Goal: Task Accomplishment & Management: Manage account settings

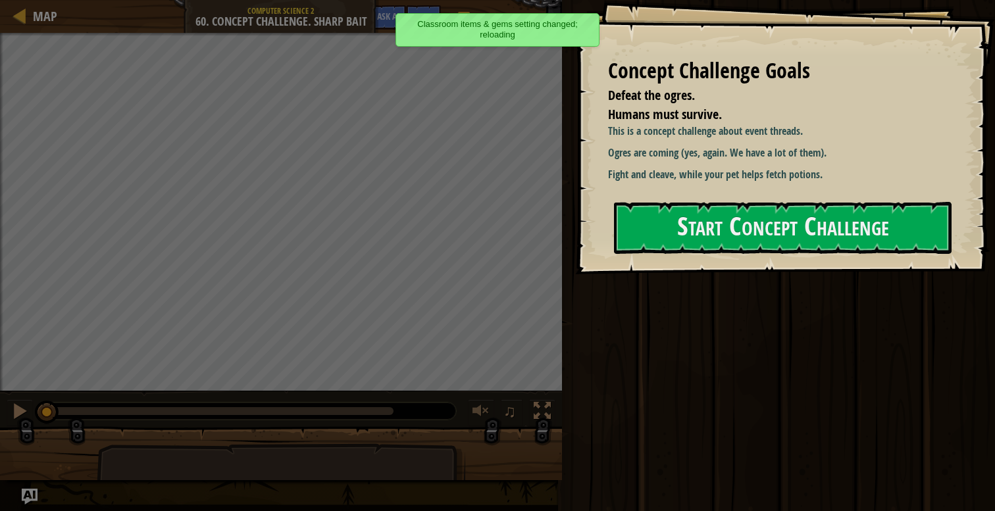
click at [60, 18] on div "Map Computer Science 2 60. Concept Challenge. Sharp Bait Game Menu Done Hints A…" at bounding box center [281, 16] width 562 height 33
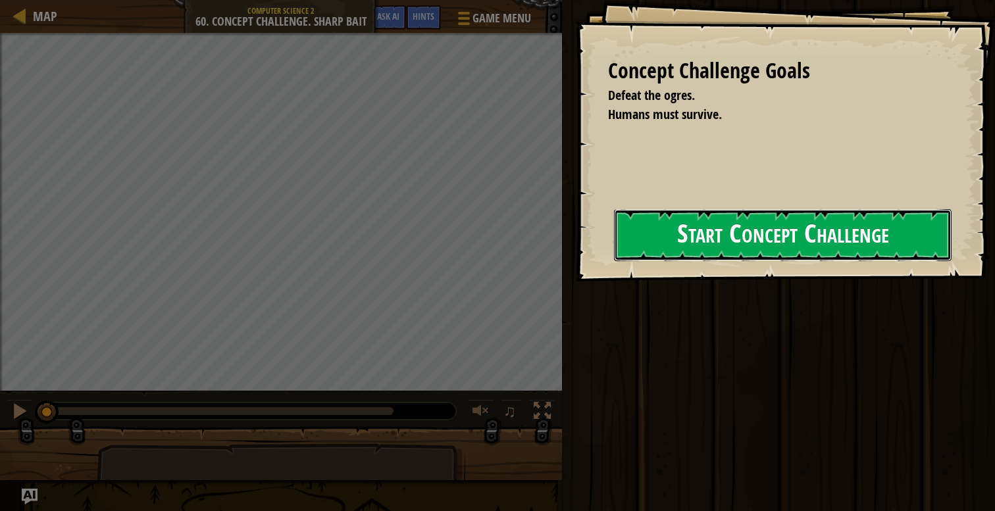
click at [614, 253] on button "Start Concept Challenge" at bounding box center [783, 235] width 338 height 52
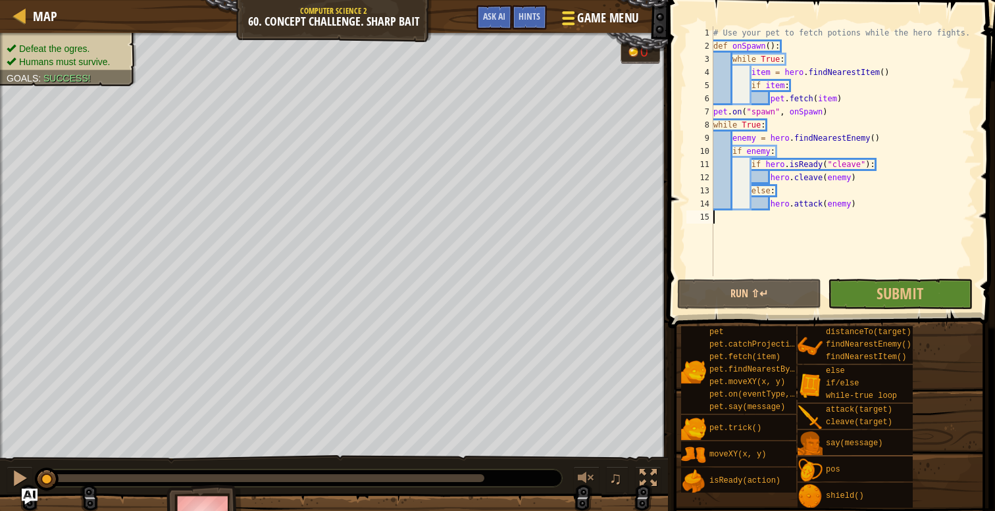
click at [603, 22] on span "Game Menu" at bounding box center [607, 18] width 61 height 18
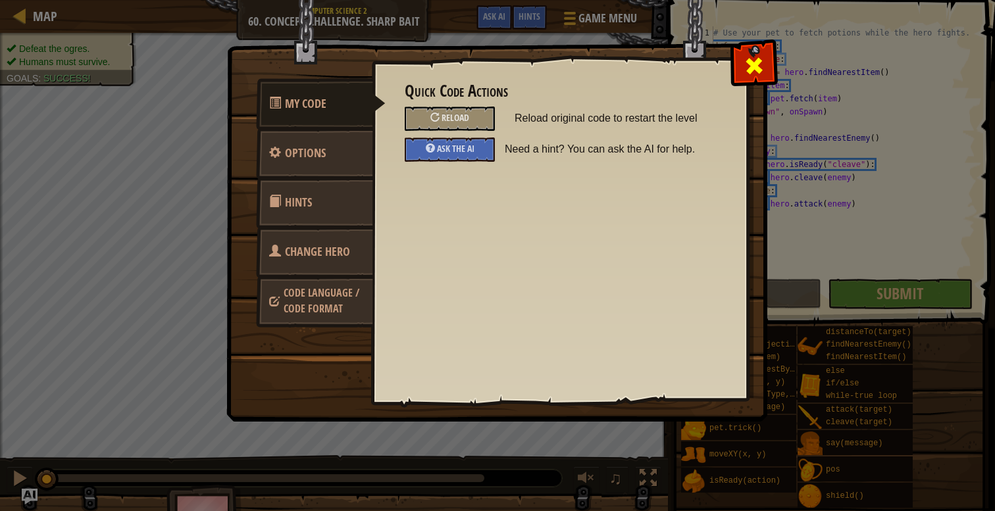
click at [744, 59] on div at bounding box center [753, 62] width 41 height 41
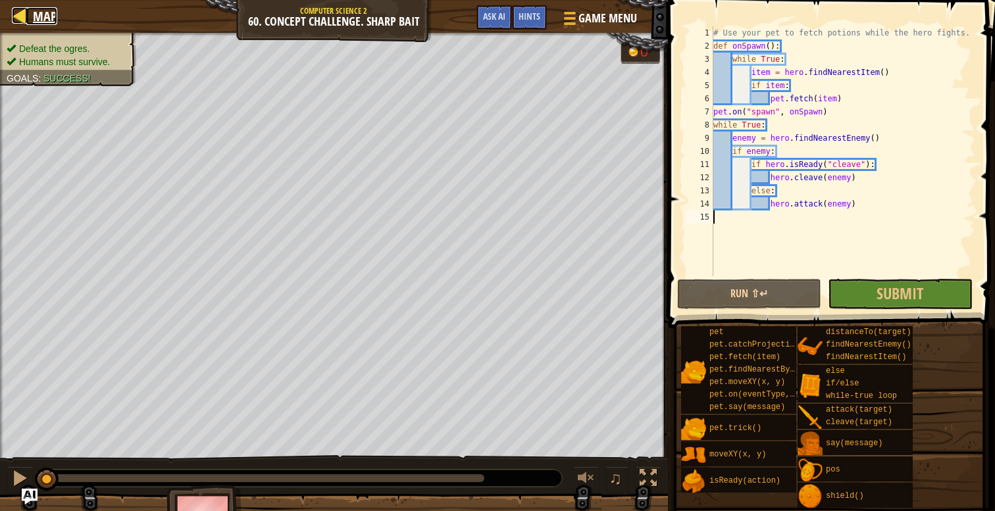
click at [44, 21] on span "Map" at bounding box center [45, 16] width 24 height 18
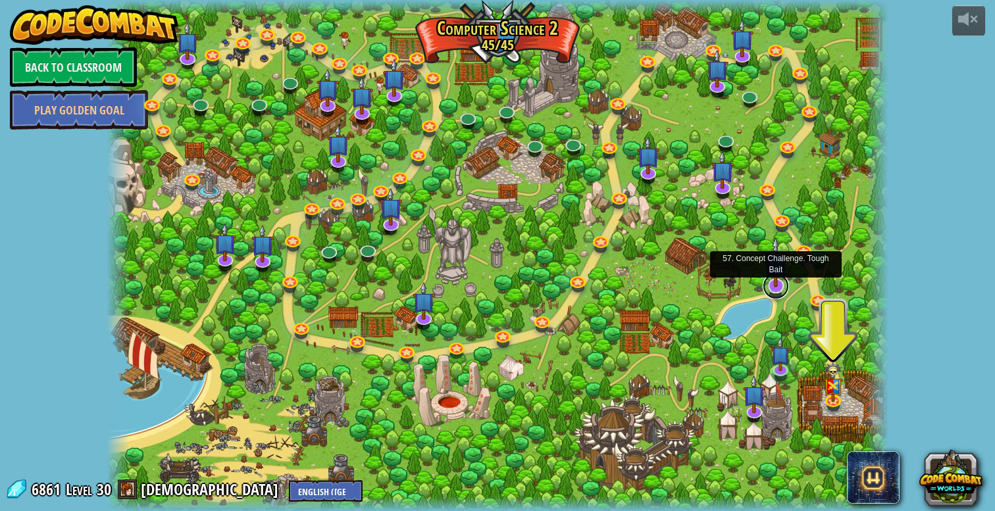
click at [778, 291] on link at bounding box center [776, 286] width 26 height 26
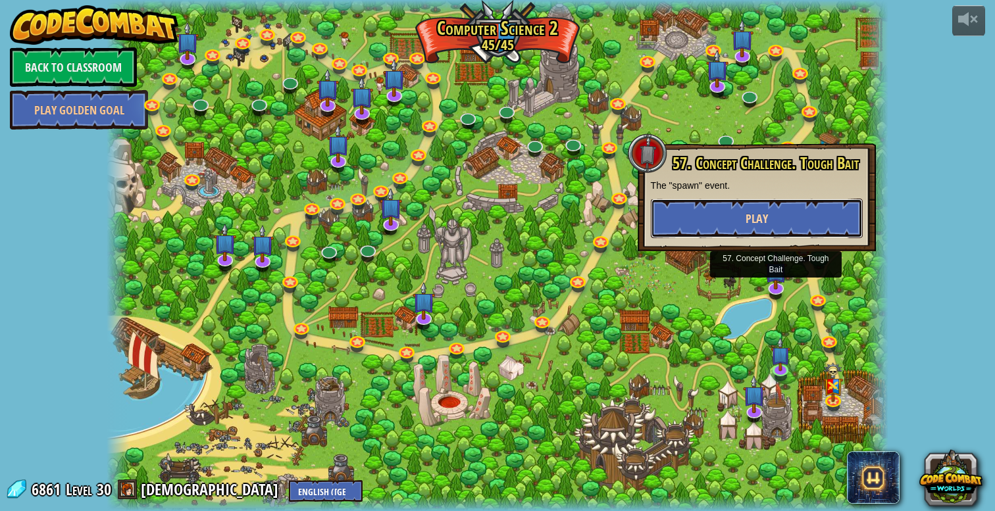
click at [701, 225] on button "Play" at bounding box center [757, 218] width 212 height 39
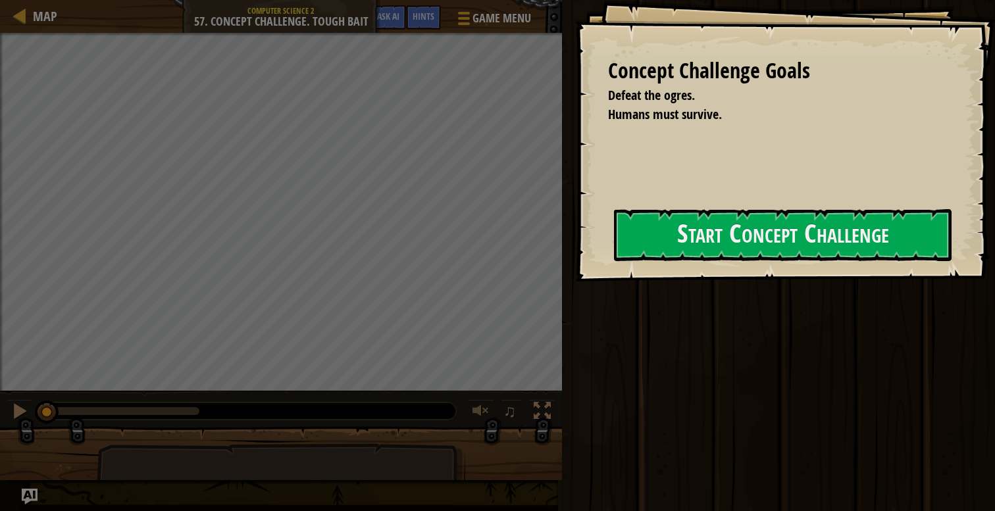
click at [607, 249] on div "Concept Challenge Goals Defeat the ogres. Humans must survive. Start Concept Ch…" at bounding box center [785, 141] width 420 height 282
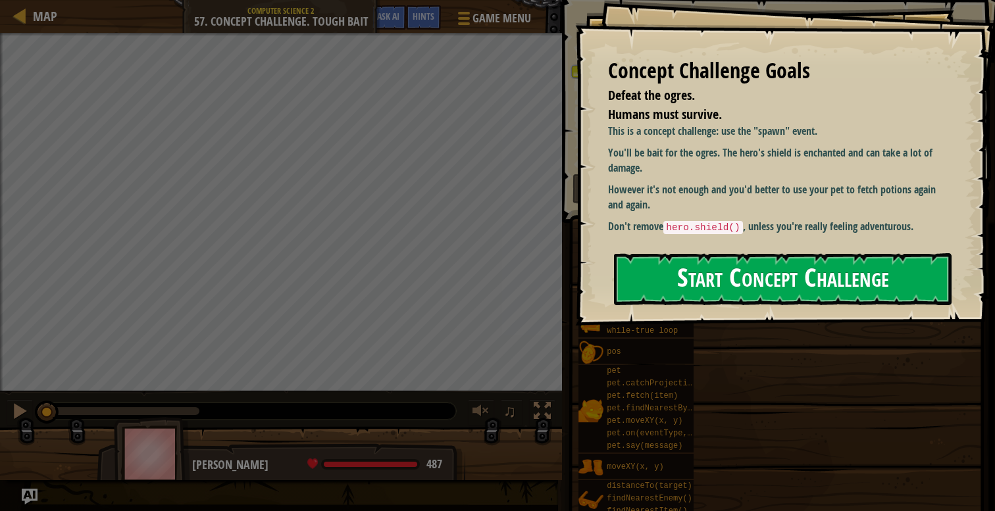
click at [688, 253] on button "Start Concept Challenge" at bounding box center [783, 279] width 338 height 52
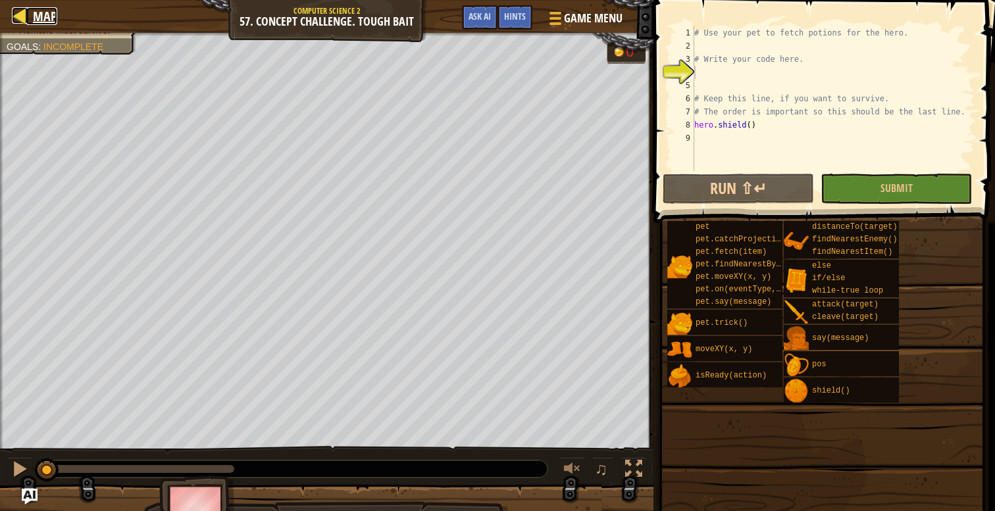
click at [30, 11] on link "Map" at bounding box center [41, 16] width 31 height 18
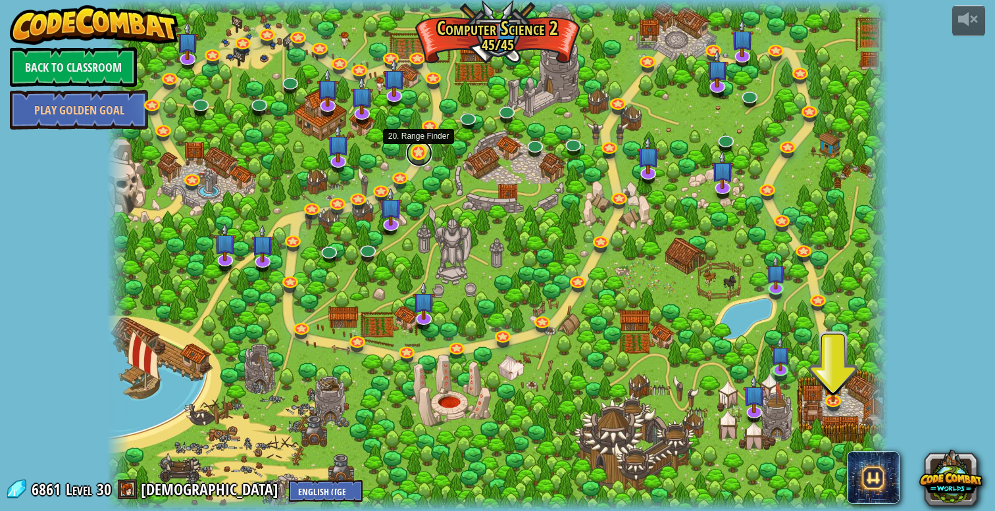
click at [424, 148] on link at bounding box center [419, 153] width 26 height 26
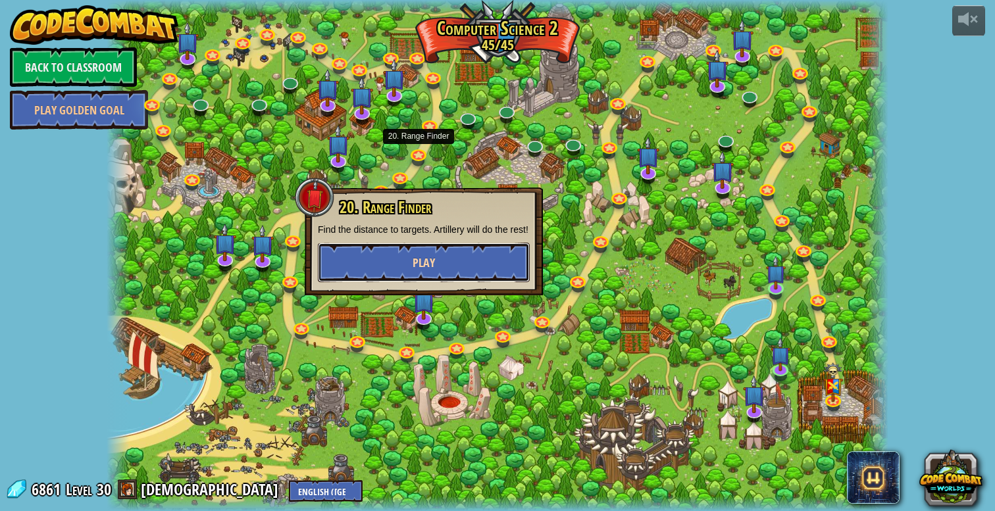
click at [391, 272] on button "Play" at bounding box center [424, 262] width 212 height 39
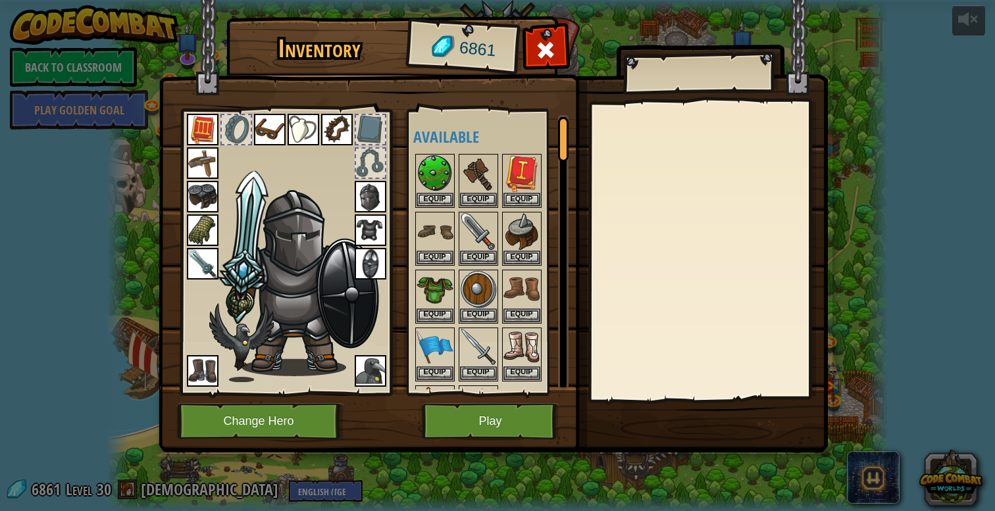
click at [350, 191] on img at bounding box center [300, 280] width 161 height 191
click at [370, 191] on img at bounding box center [371, 197] width 32 height 32
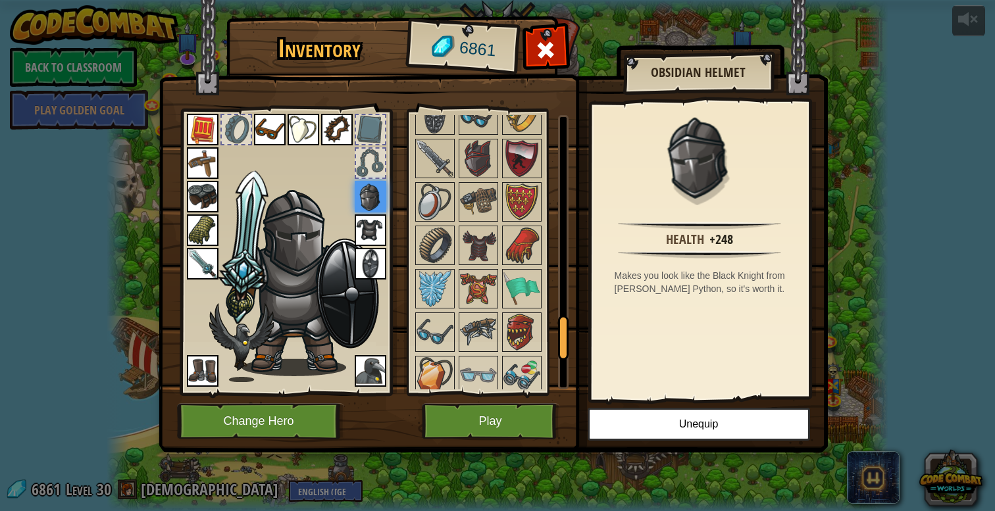
scroll to position [1578, 0]
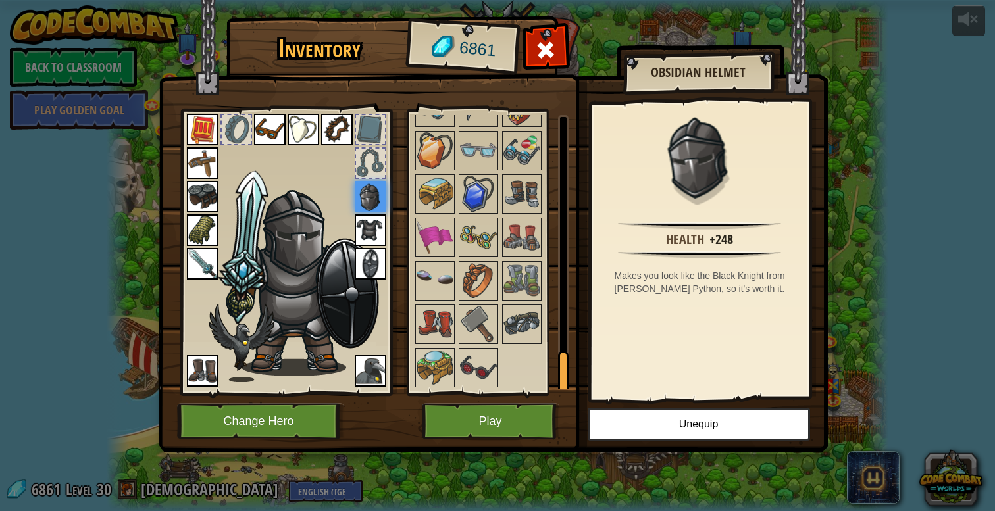
click at [480, 351] on img at bounding box center [478, 367] width 37 height 37
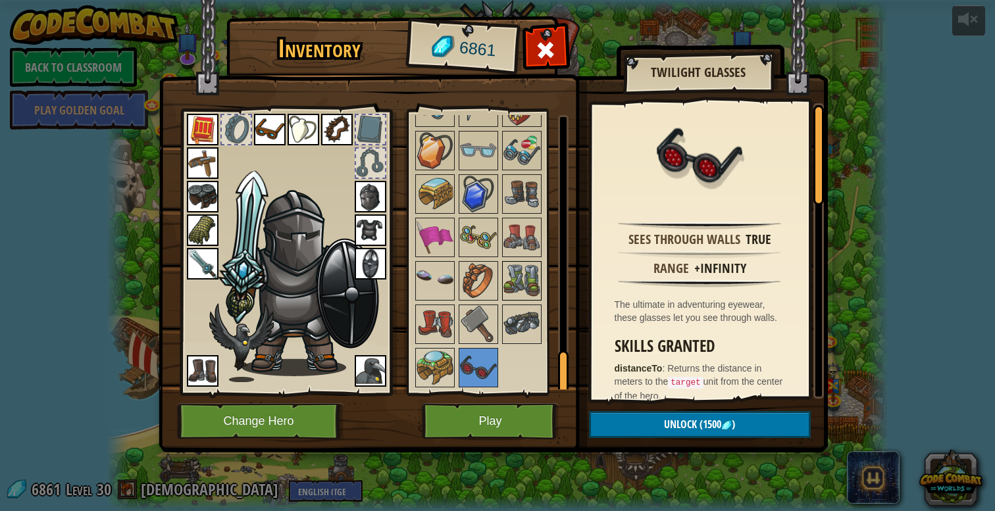
click at [528, 289] on img at bounding box center [521, 281] width 37 height 37
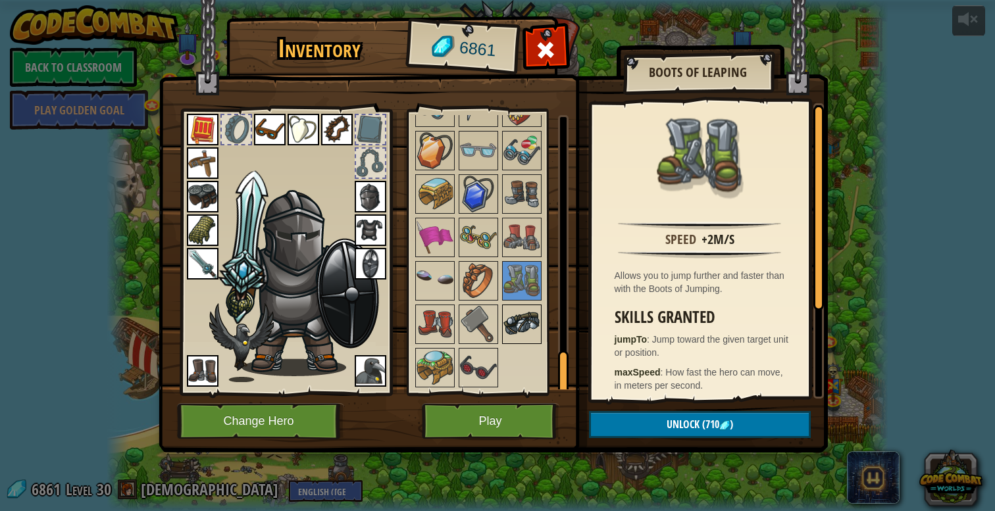
click at [527, 319] on img at bounding box center [521, 324] width 37 height 37
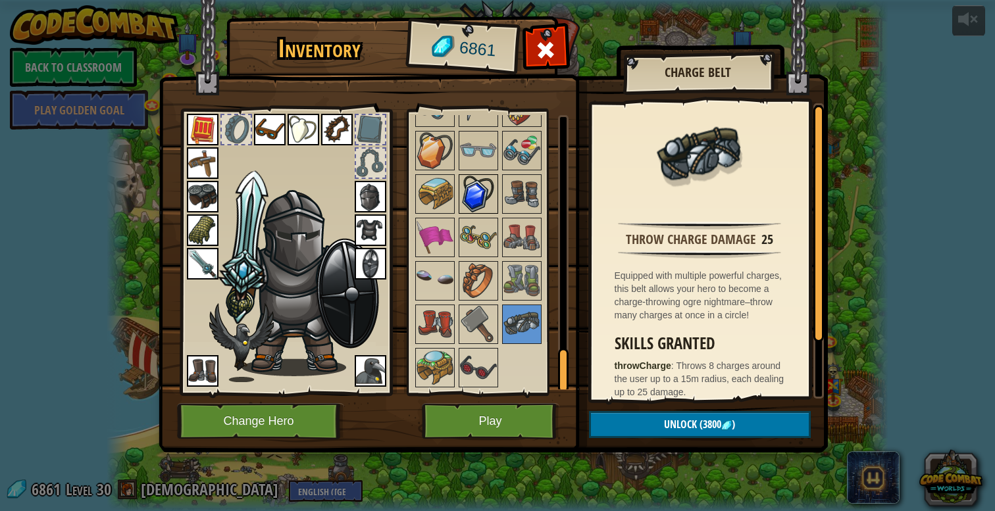
scroll to position [1560, 0]
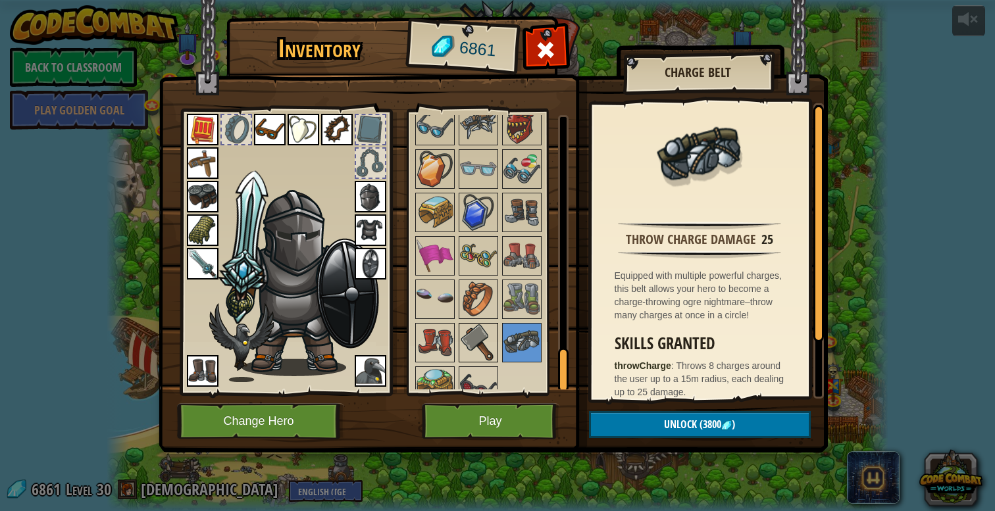
click at [468, 334] on img at bounding box center [478, 342] width 37 height 37
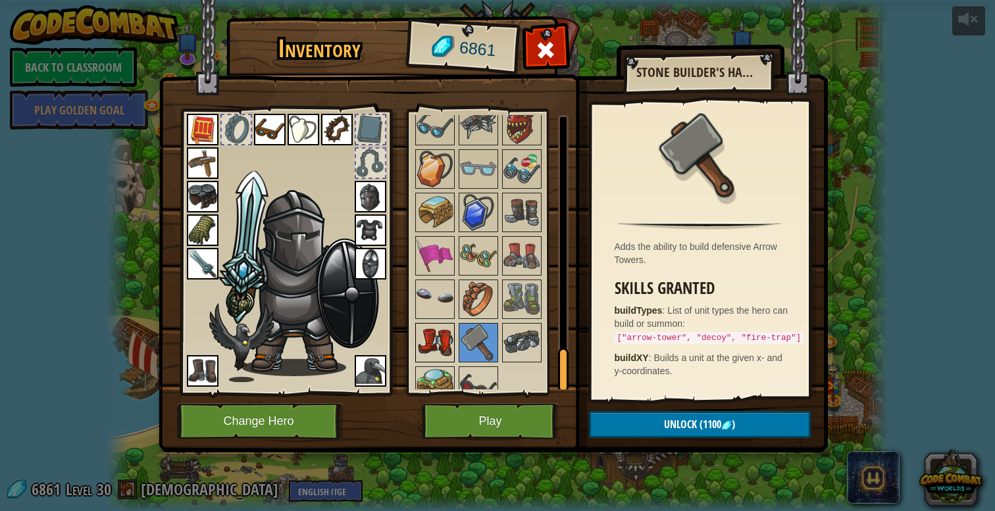
click at [430, 333] on img at bounding box center [434, 342] width 37 height 37
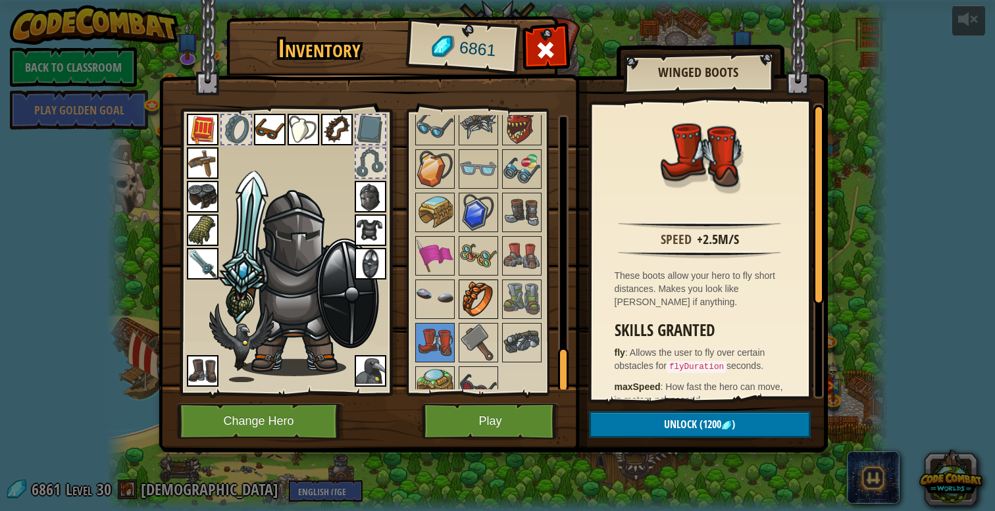
click at [465, 302] on img at bounding box center [478, 299] width 37 height 37
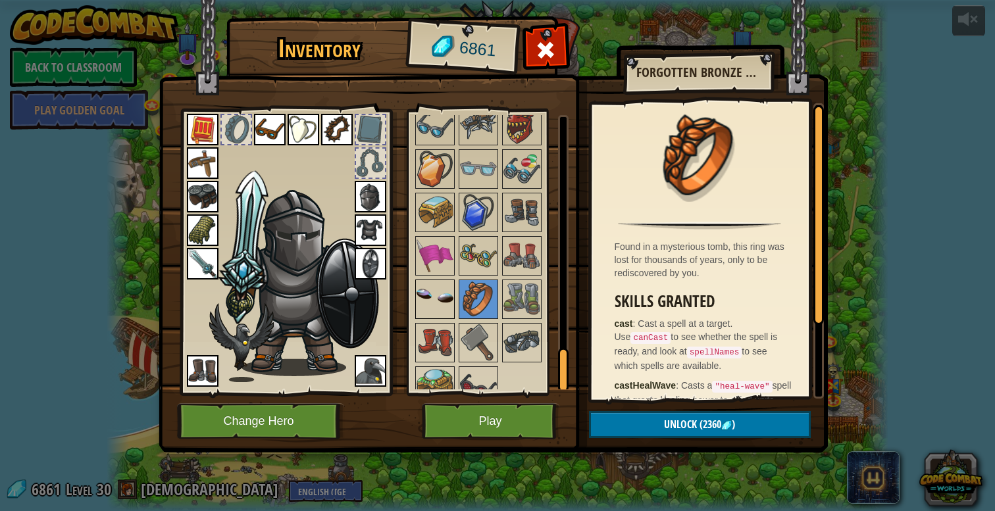
click at [440, 301] on img at bounding box center [434, 299] width 37 height 37
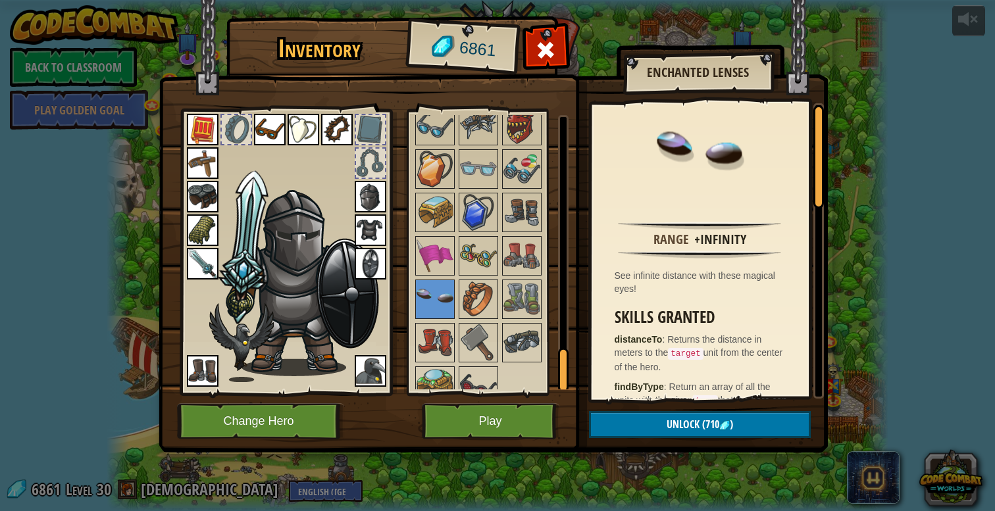
click at [363, 226] on img at bounding box center [371, 231] width 32 height 32
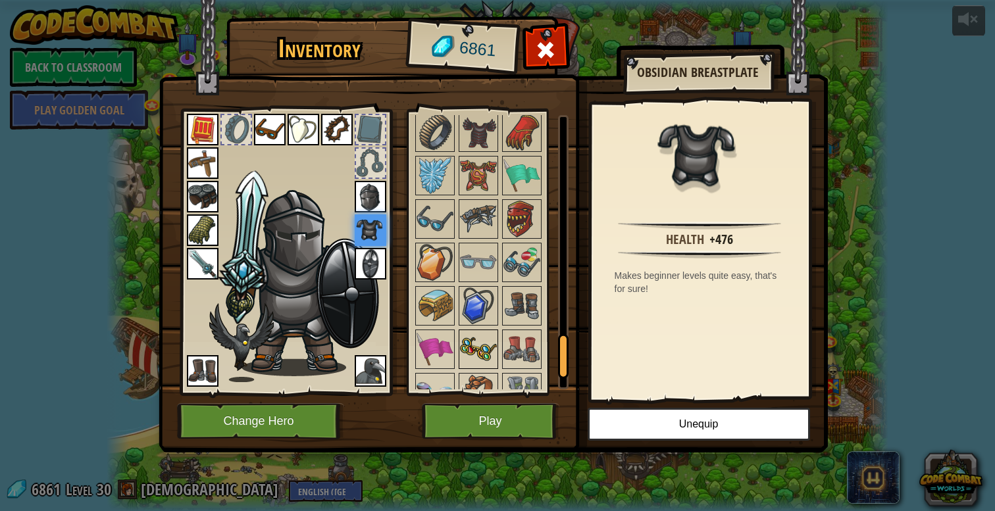
scroll to position [1443, 0]
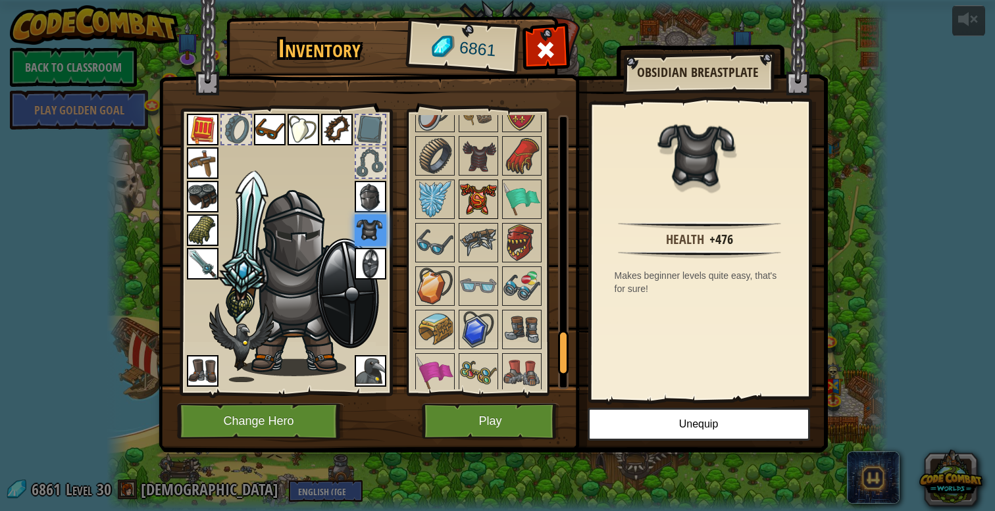
click at [476, 200] on img at bounding box center [478, 199] width 37 height 37
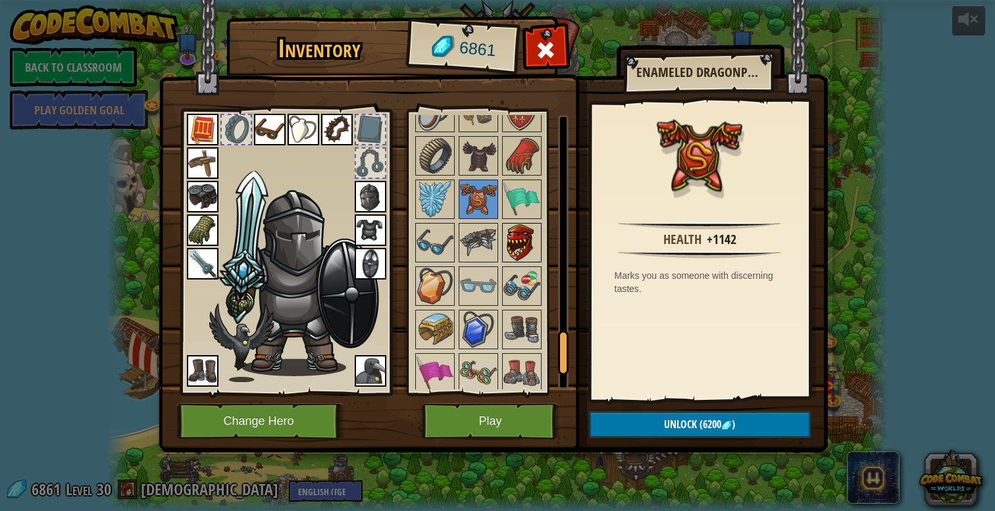
click at [512, 232] on img at bounding box center [521, 242] width 37 height 37
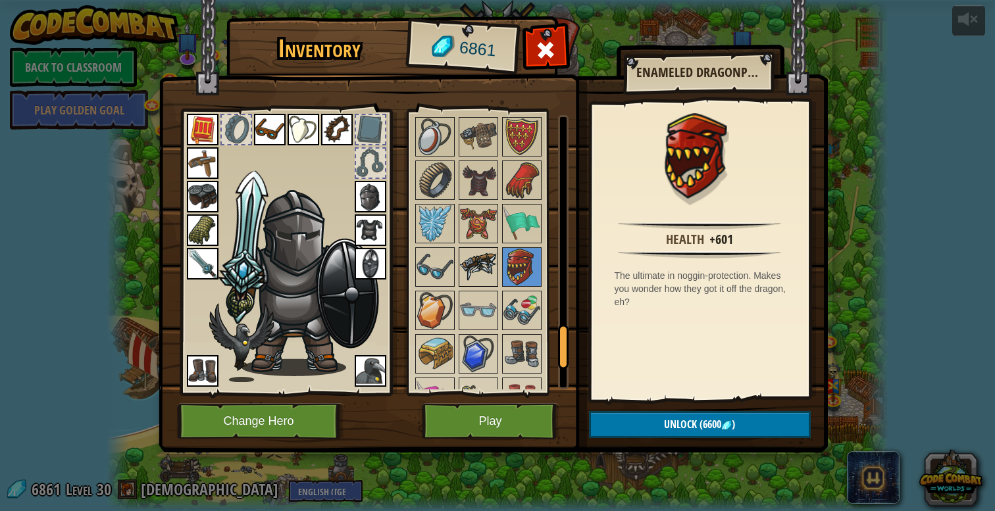
scroll to position [1398, 0]
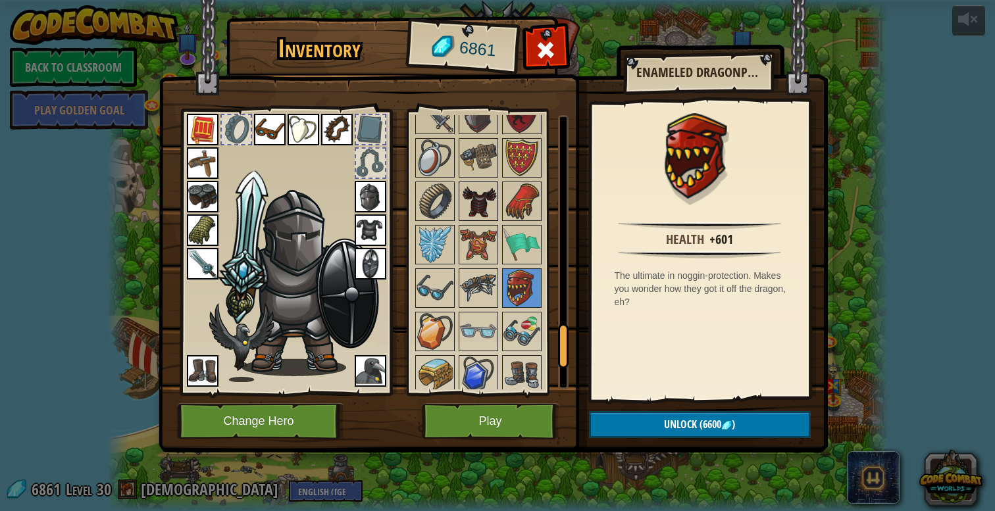
click at [478, 212] on img at bounding box center [478, 201] width 37 height 37
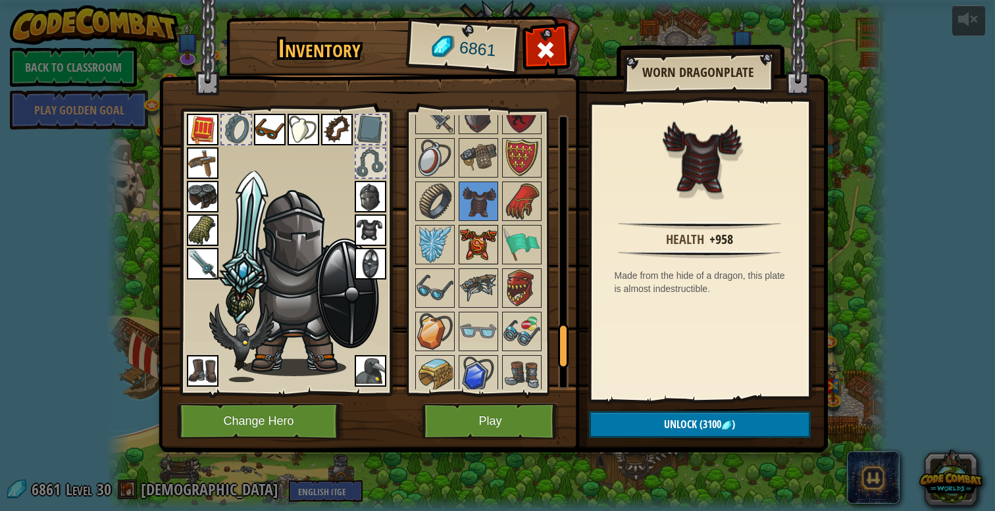
click at [484, 262] on img at bounding box center [478, 244] width 37 height 37
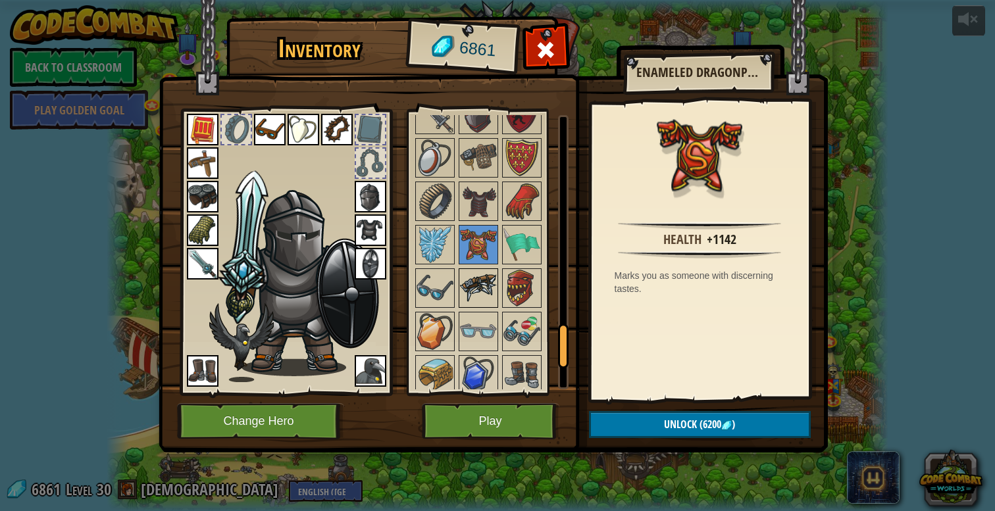
click at [481, 281] on img at bounding box center [478, 288] width 37 height 37
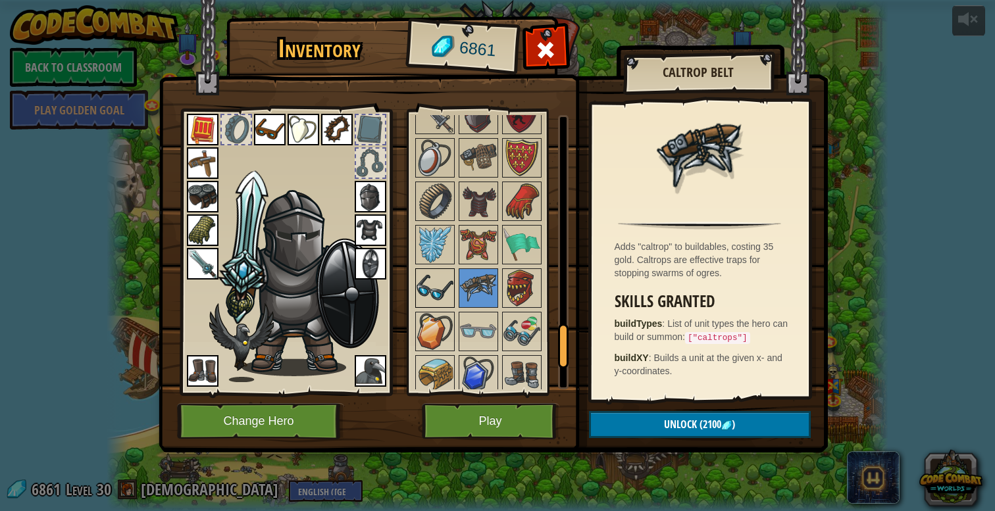
click at [419, 272] on img at bounding box center [434, 288] width 37 height 37
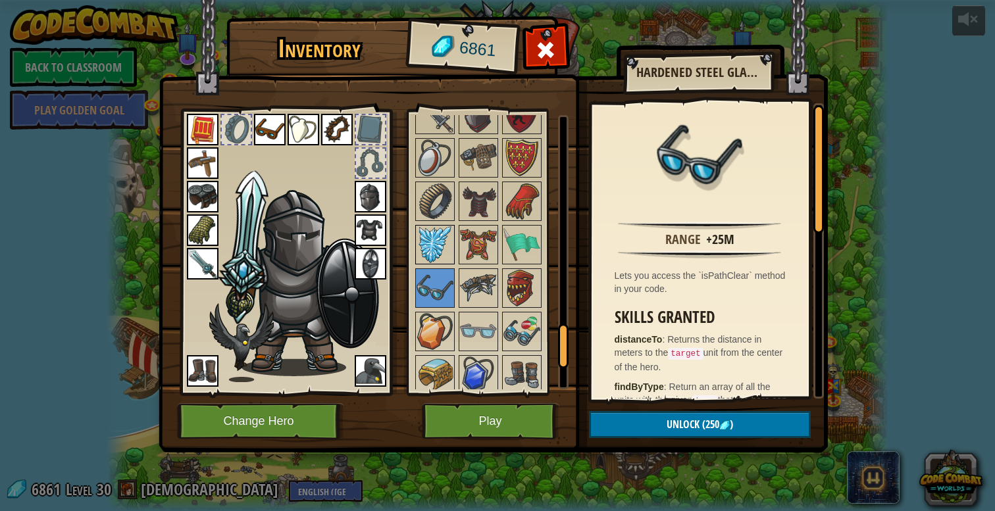
click at [424, 247] on img at bounding box center [434, 244] width 37 height 37
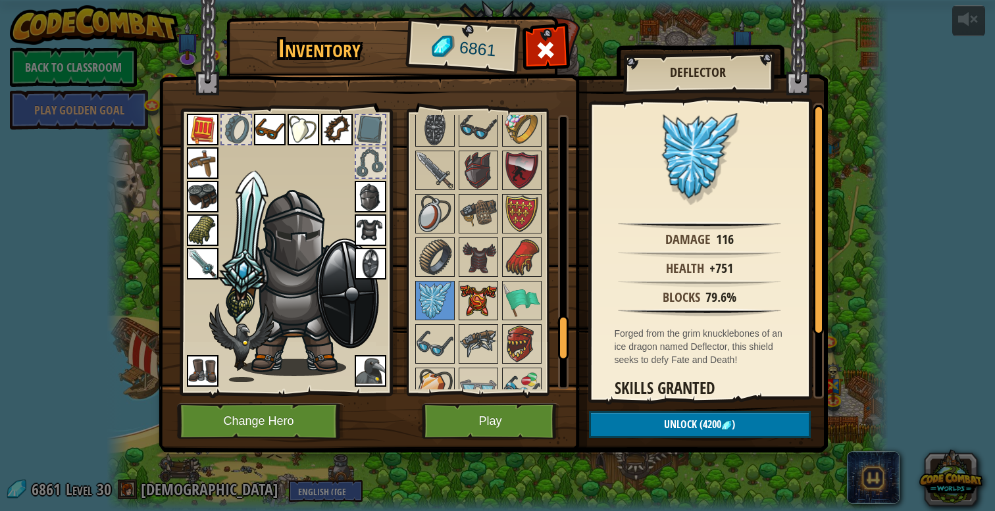
scroll to position [1315, 0]
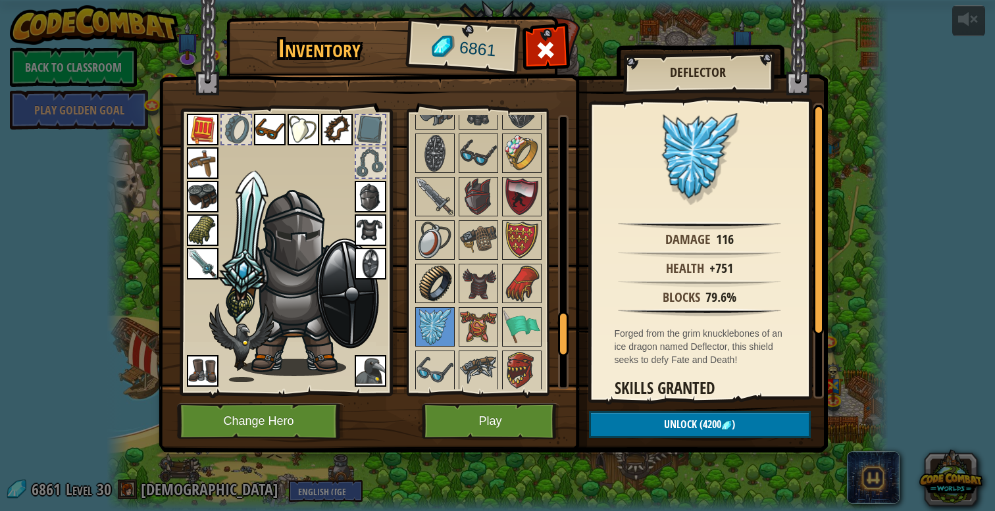
click at [435, 270] on img at bounding box center [434, 283] width 37 height 37
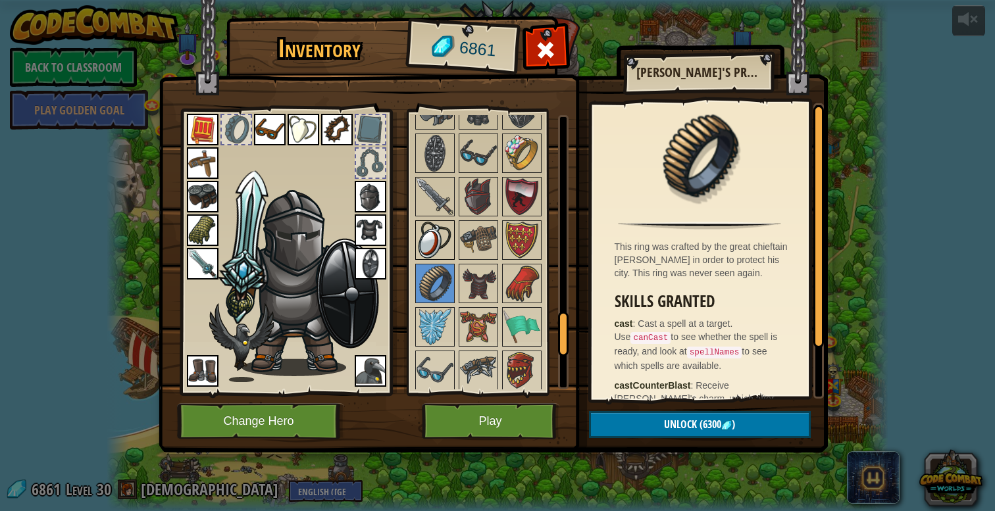
click at [436, 244] on img at bounding box center [434, 240] width 37 height 37
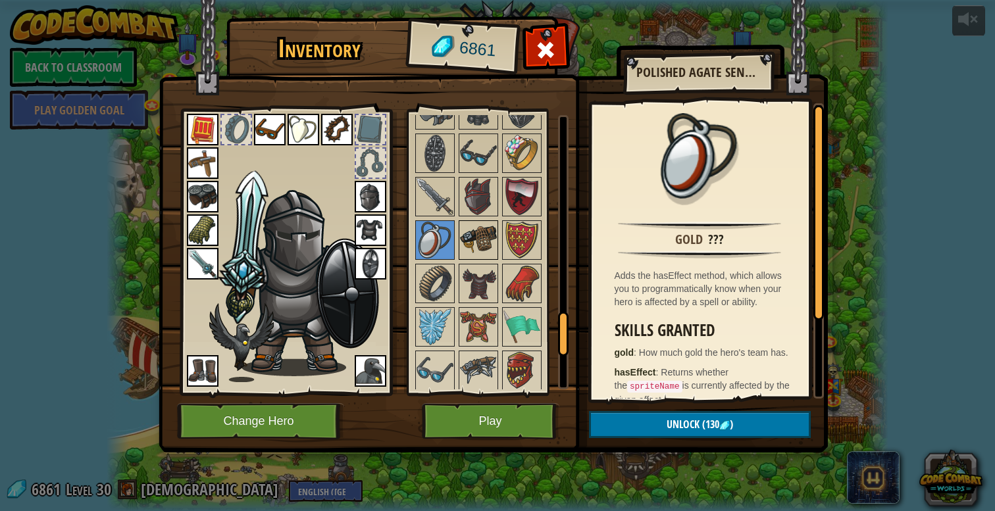
click at [472, 243] on img at bounding box center [478, 240] width 37 height 37
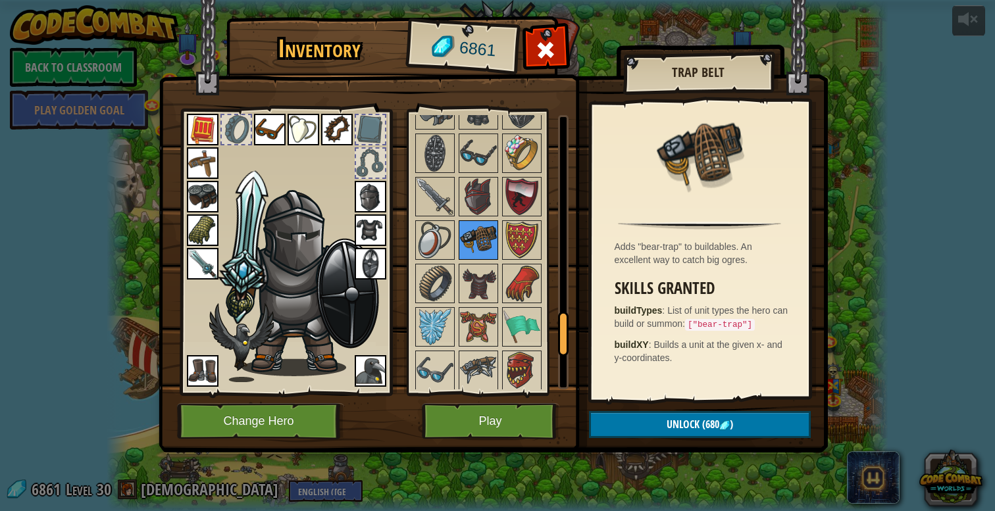
click at [490, 243] on img at bounding box center [478, 240] width 37 height 37
click at [505, 243] on img at bounding box center [521, 240] width 37 height 37
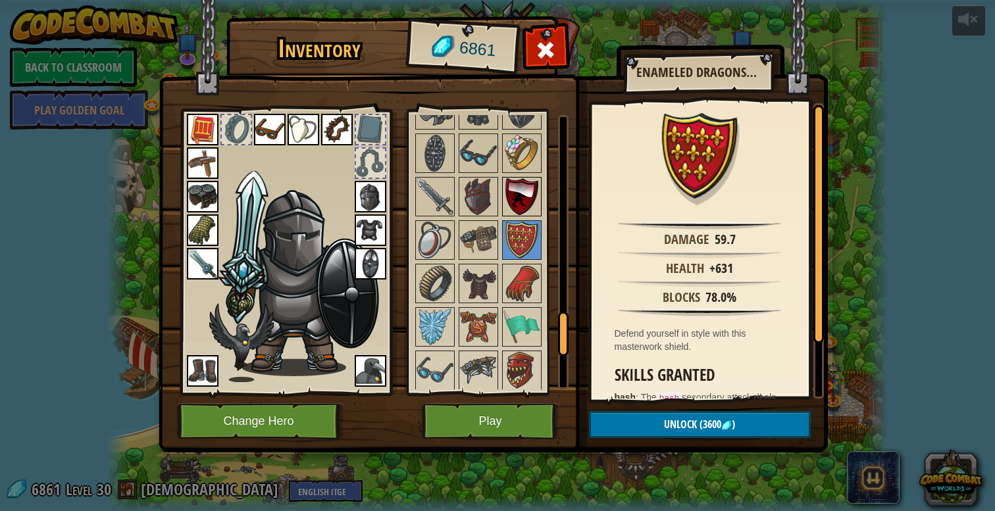
click at [505, 186] on img at bounding box center [521, 196] width 37 height 37
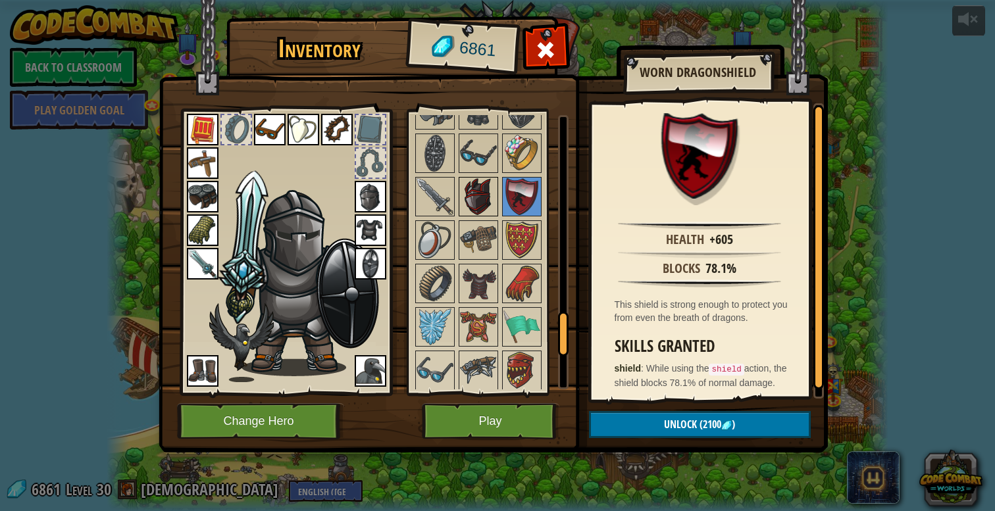
click at [476, 188] on img at bounding box center [478, 196] width 37 height 37
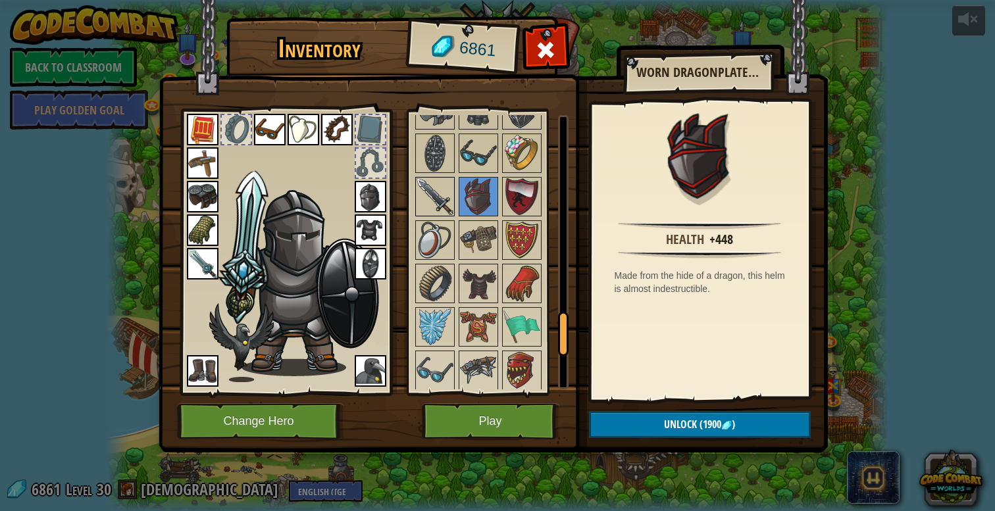
click at [432, 186] on img at bounding box center [434, 196] width 37 height 37
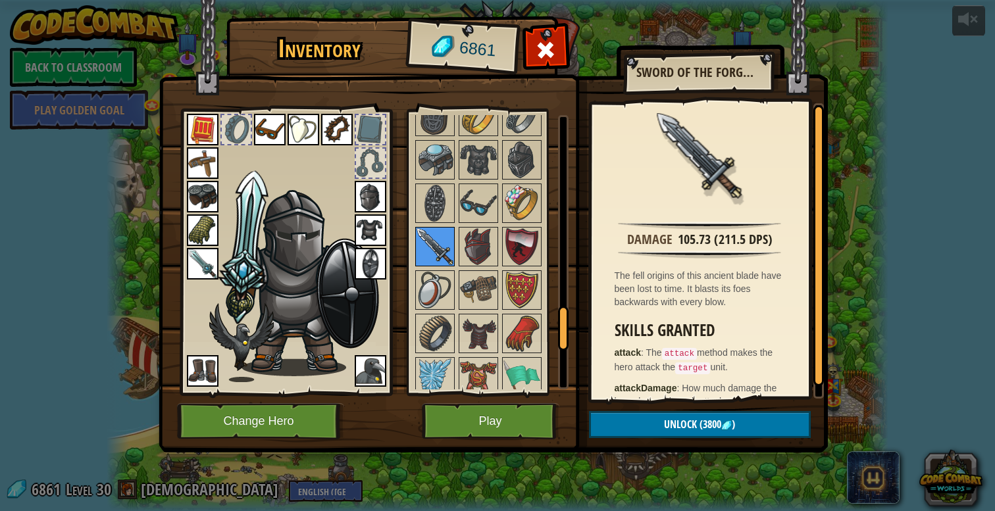
scroll to position [1239, 0]
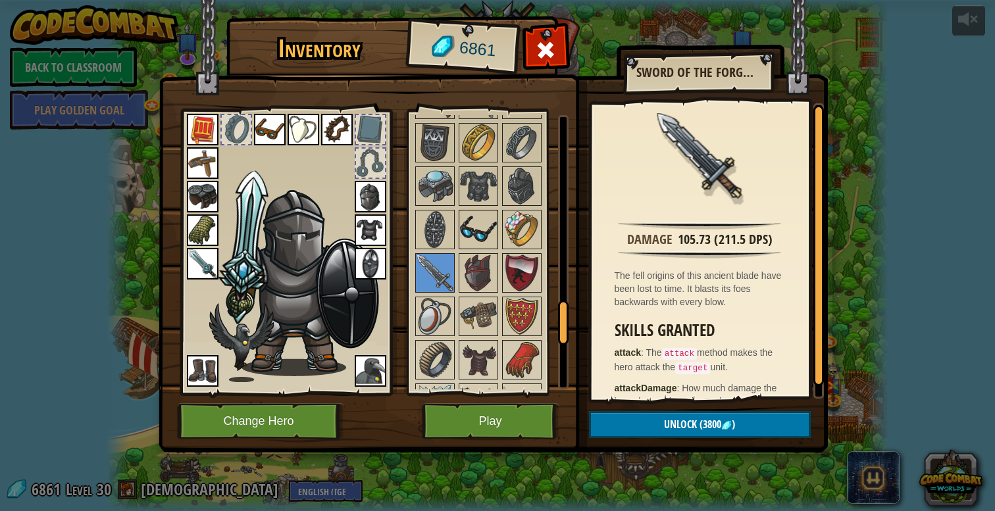
click at [467, 223] on img at bounding box center [478, 229] width 37 height 37
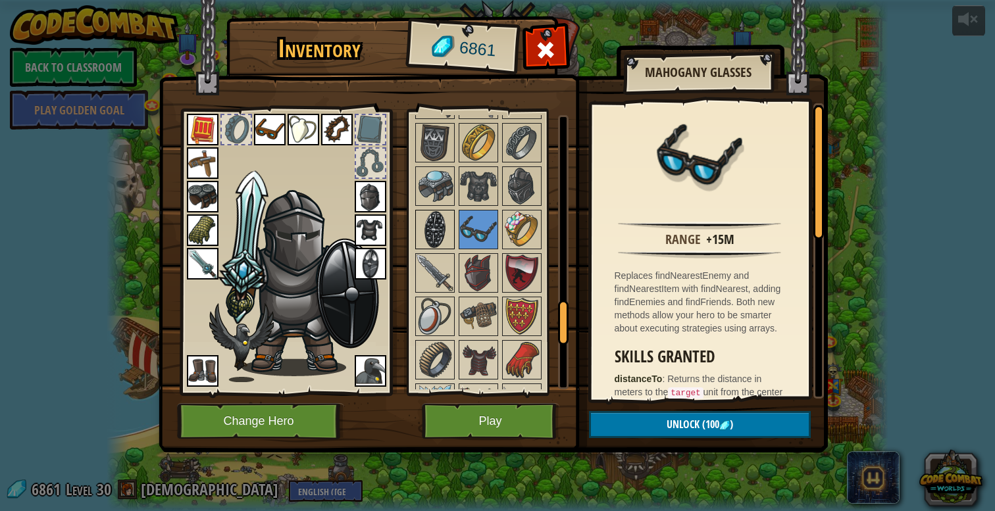
drag, startPoint x: 444, startPoint y: 216, endPoint x: 443, endPoint y: 209, distance: 7.3
click at [443, 216] on img at bounding box center [434, 229] width 37 height 37
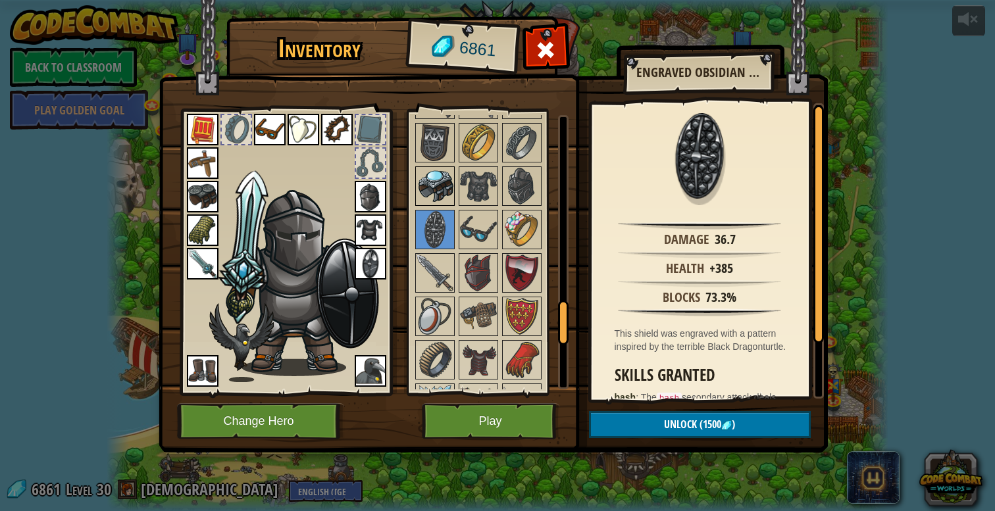
click at [443, 198] on img at bounding box center [434, 186] width 37 height 37
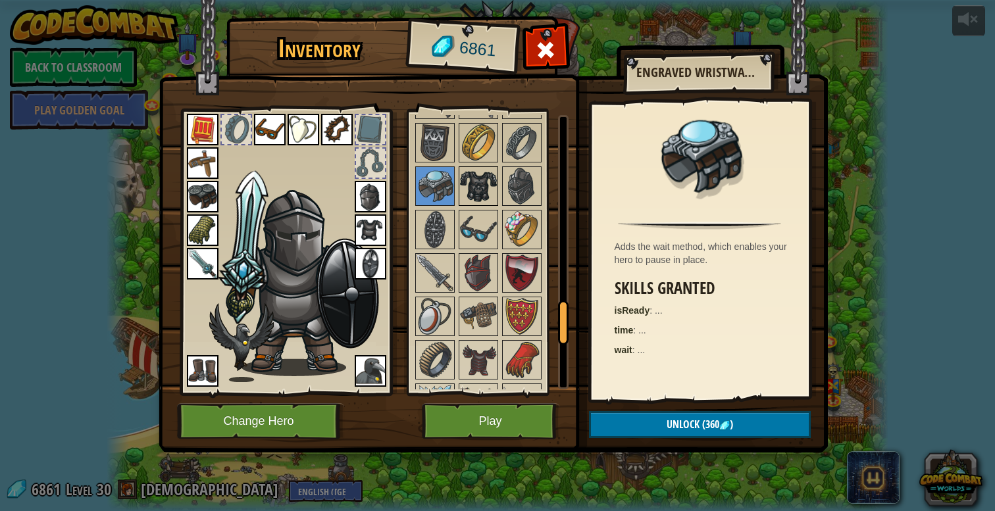
click at [461, 198] on img at bounding box center [478, 186] width 37 height 37
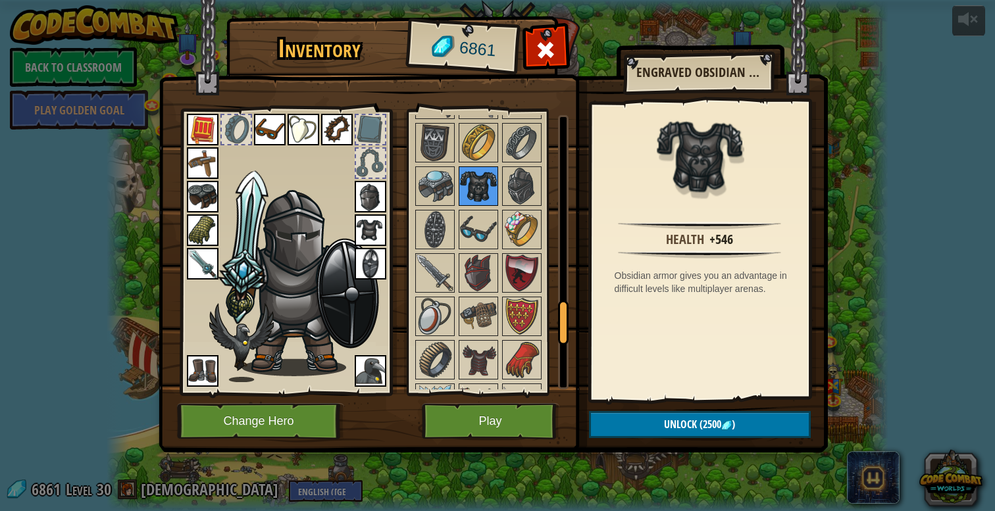
click at [495, 193] on img at bounding box center [478, 186] width 37 height 37
click at [516, 192] on img at bounding box center [521, 186] width 37 height 37
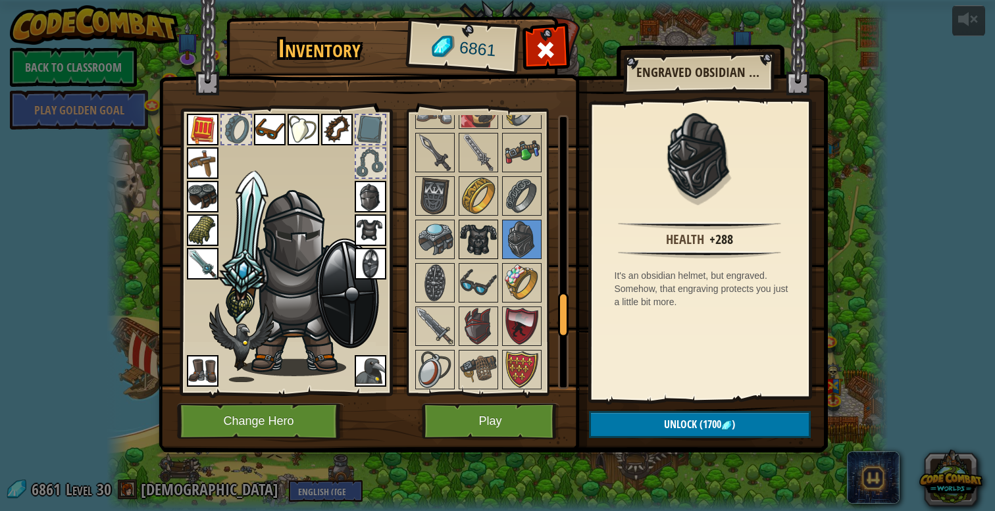
scroll to position [1164, 0]
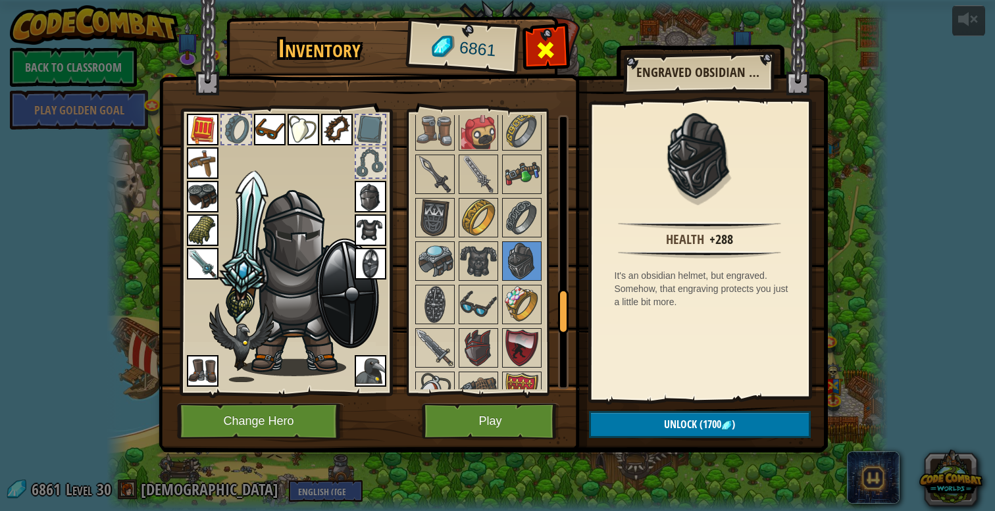
click at [551, 37] on div at bounding box center [545, 53] width 41 height 41
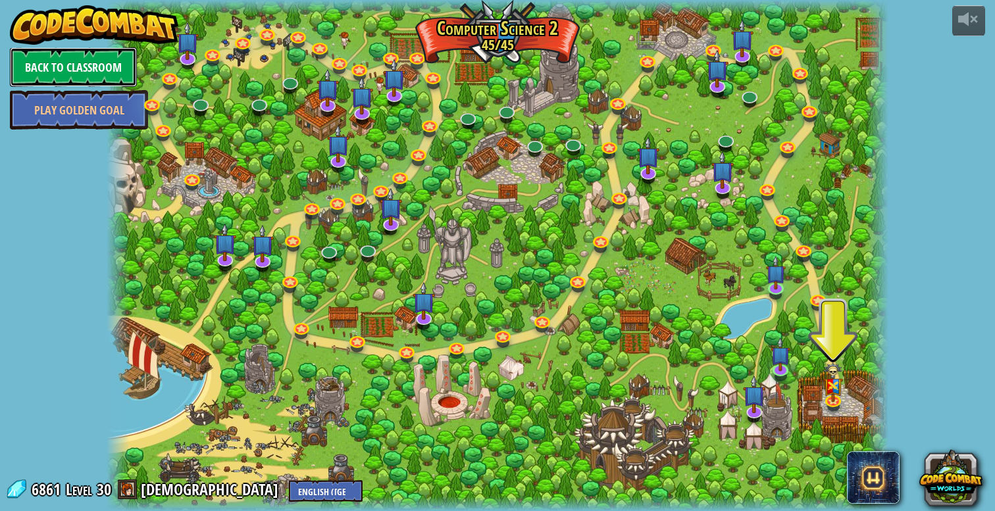
click at [95, 72] on link "Back to Classroom" at bounding box center [73, 66] width 127 height 39
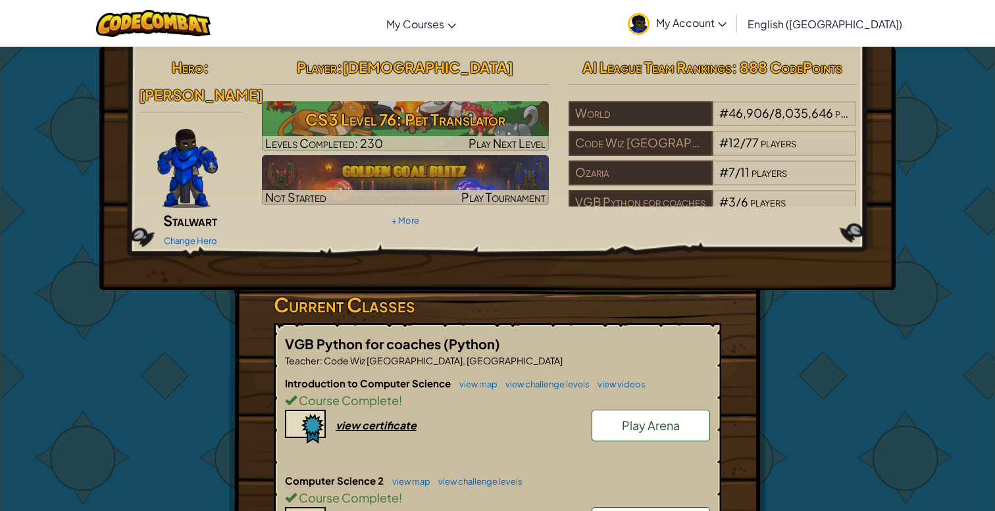
click at [726, 25] on span "My Account" at bounding box center [691, 23] width 70 height 14
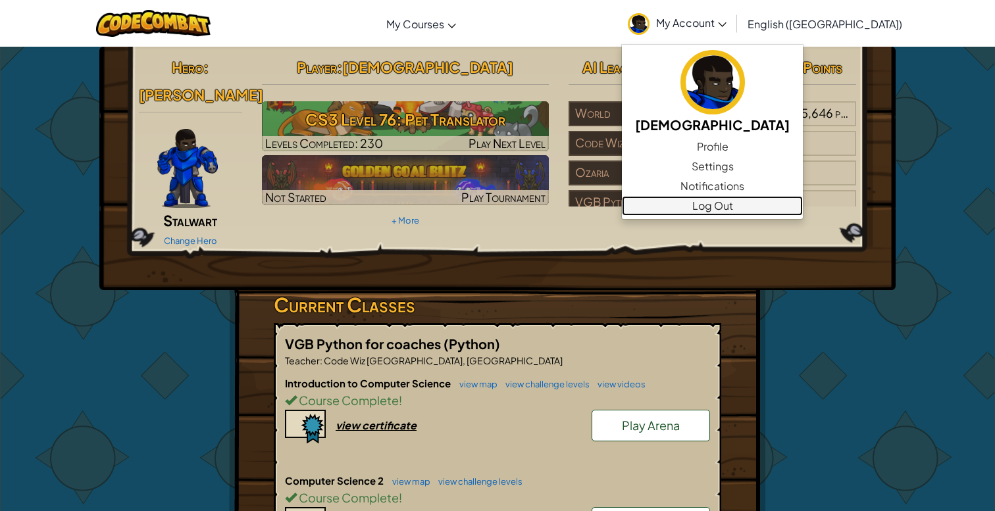
click at [769, 201] on link "Log Out" at bounding box center [712, 206] width 181 height 20
